Goal: Answer question/provide support

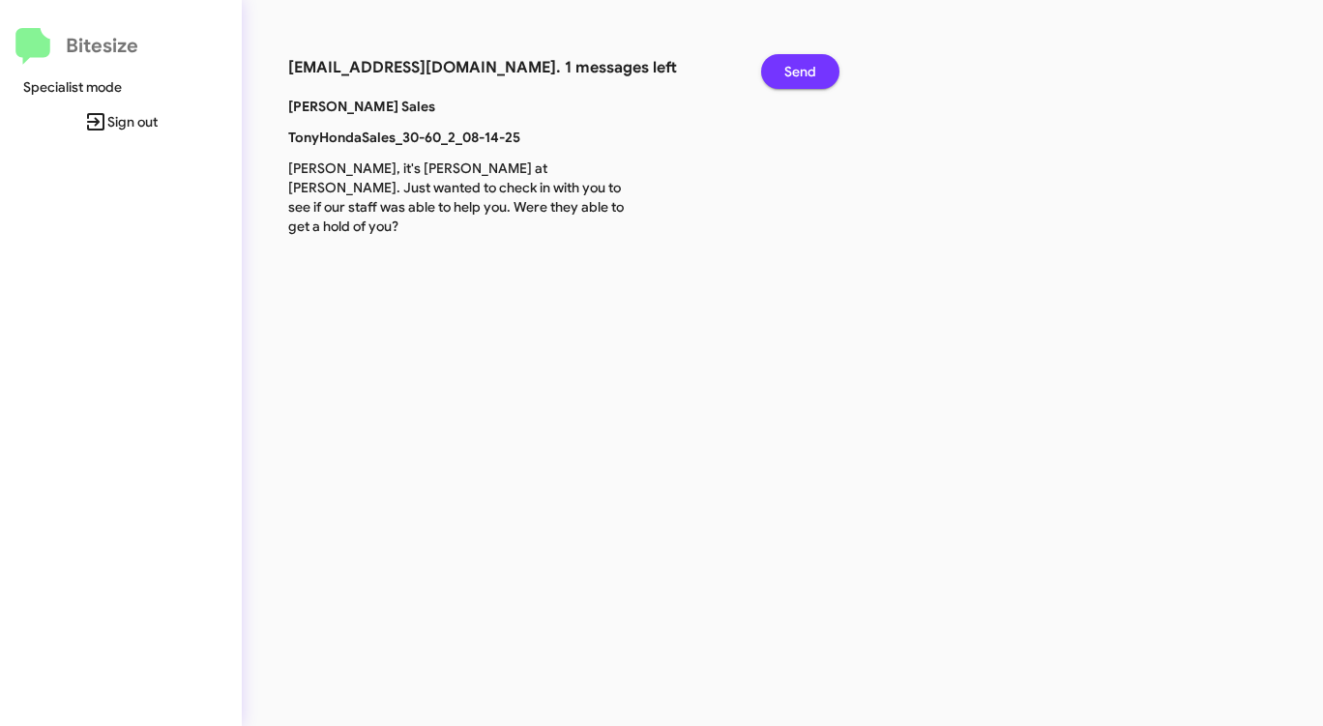
click at [804, 82] on span "Send" at bounding box center [800, 71] width 32 height 35
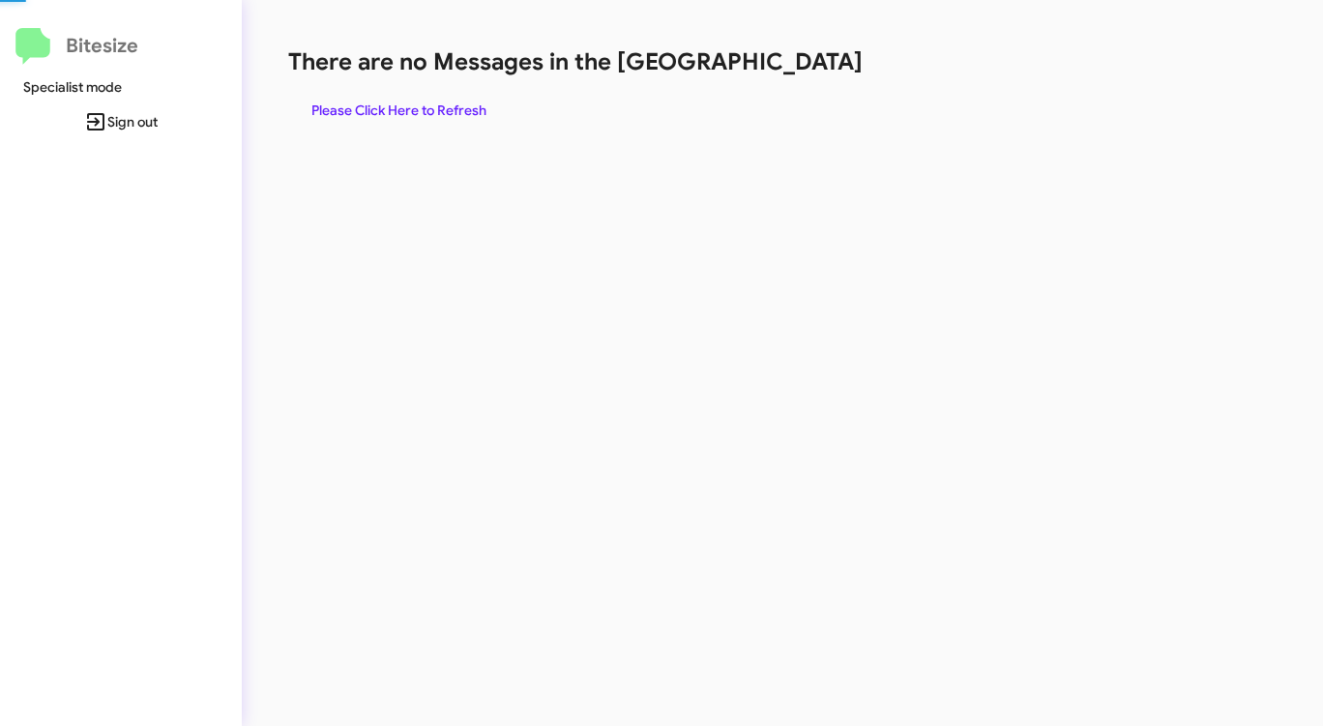
click at [804, 82] on div "There are no Messages in the Queue Please Click Here to Refresh" at bounding box center [692, 86] width 808 height 81
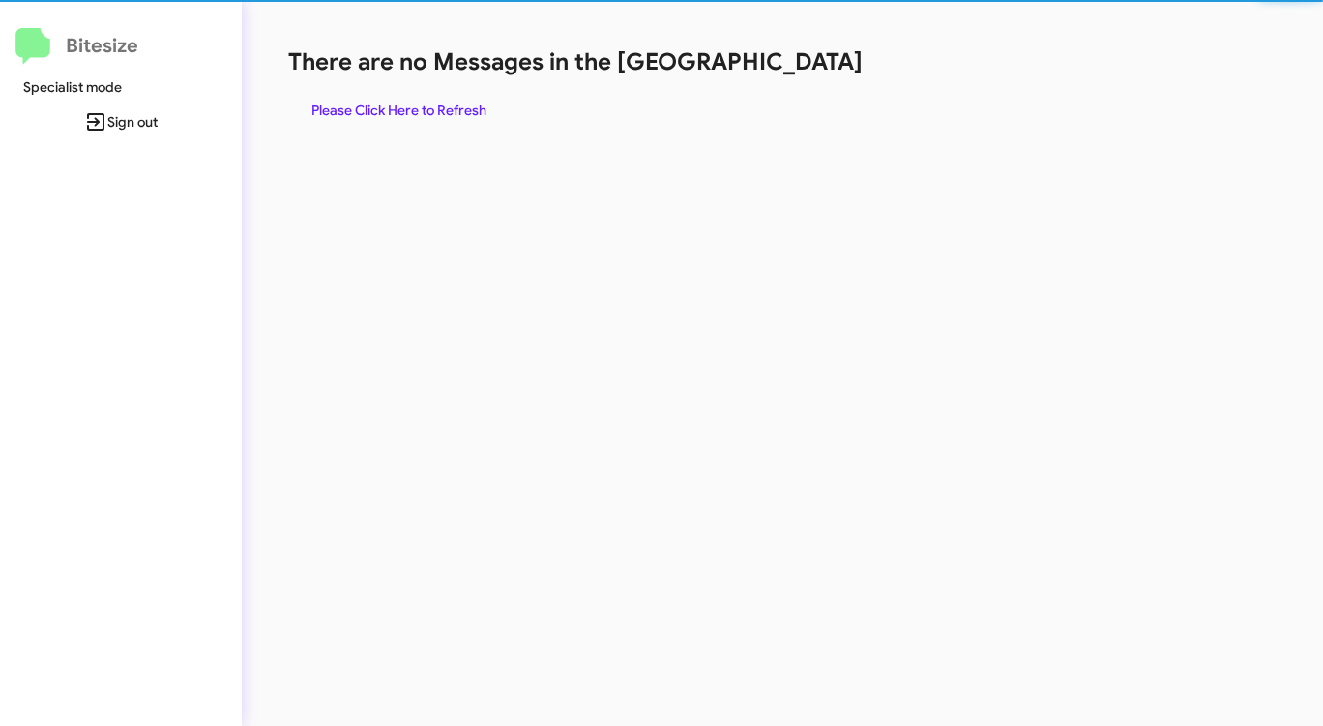
click at [436, 120] on span "Please Click Here to Refresh" at bounding box center [398, 110] width 175 height 35
